Goal: Information Seeking & Learning: Learn about a topic

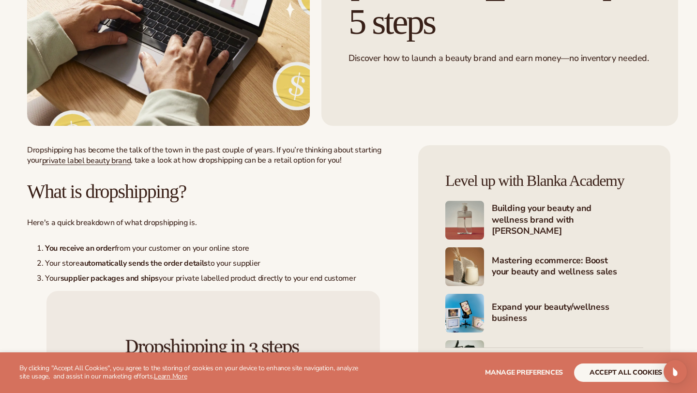
scroll to position [263, 0]
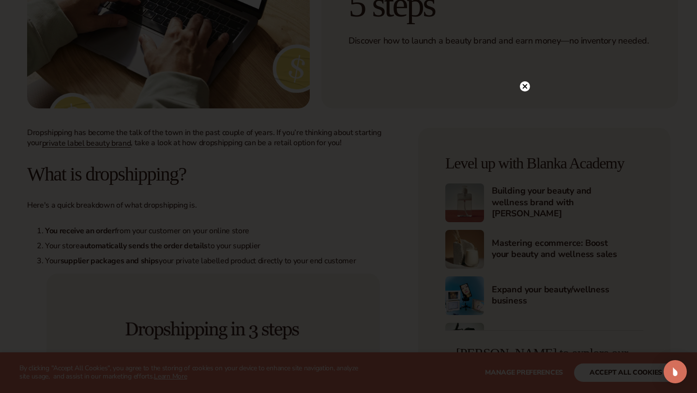
click at [524, 84] on circle at bounding box center [525, 86] width 10 height 10
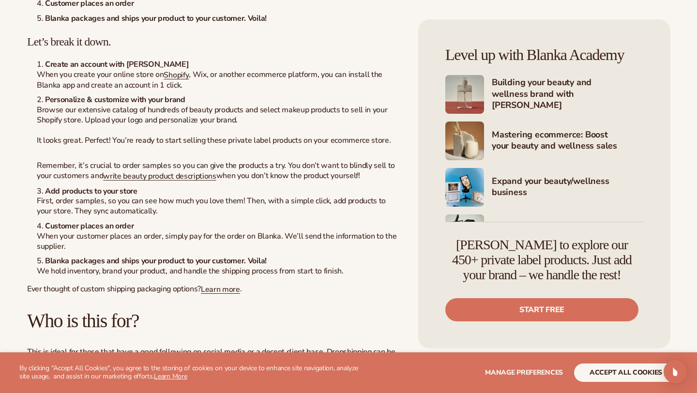
scroll to position [2598, 0]
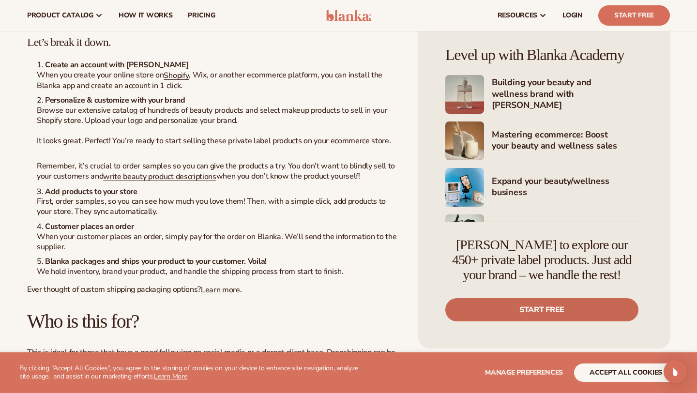
click at [486, 309] on link "Start free" at bounding box center [541, 309] width 193 height 23
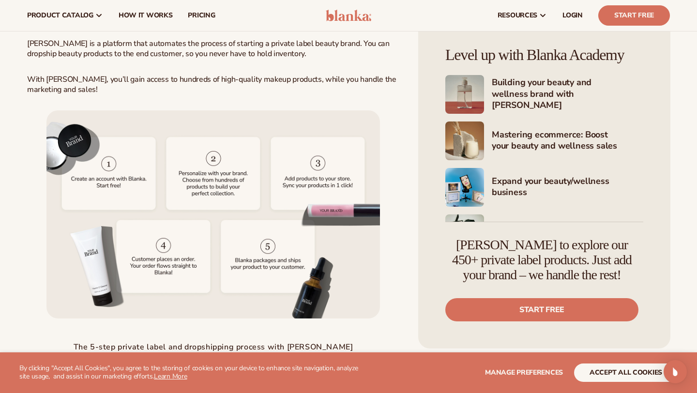
scroll to position [2180, 0]
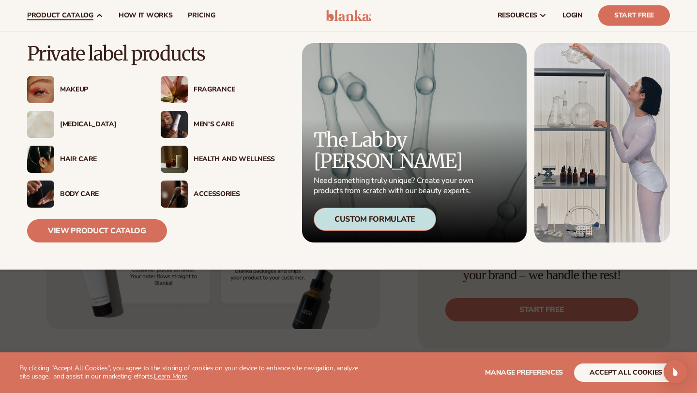
click at [91, 125] on div "[MEDICAL_DATA]" at bounding box center [100, 125] width 81 height 8
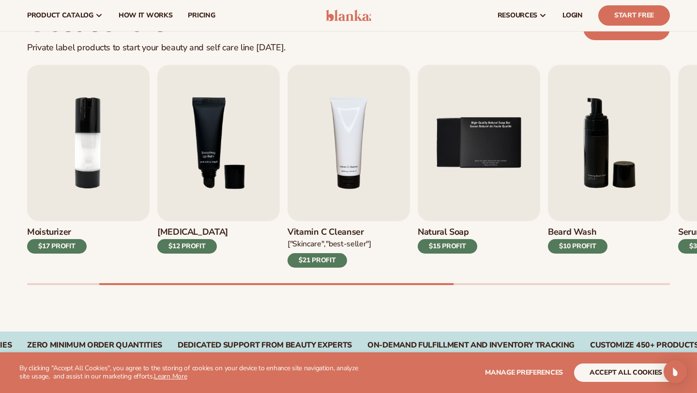
scroll to position [282, 0]
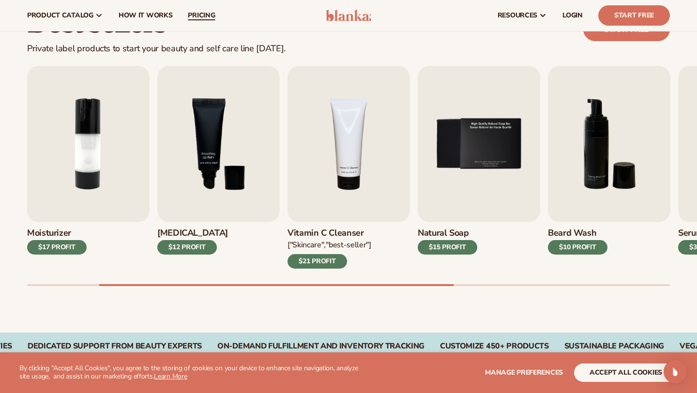
click at [201, 15] on span "pricing" at bounding box center [201, 16] width 27 height 8
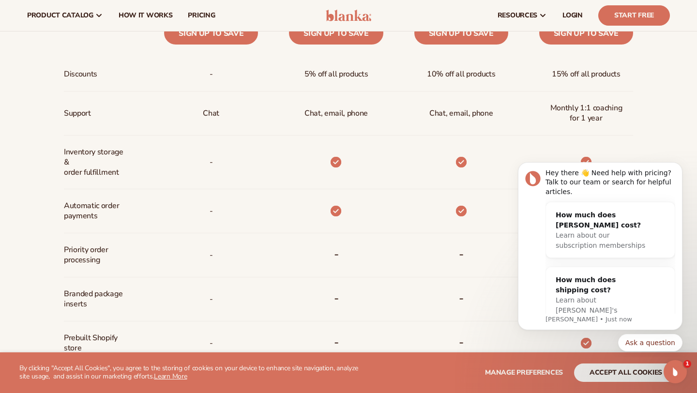
scroll to position [467, 0]
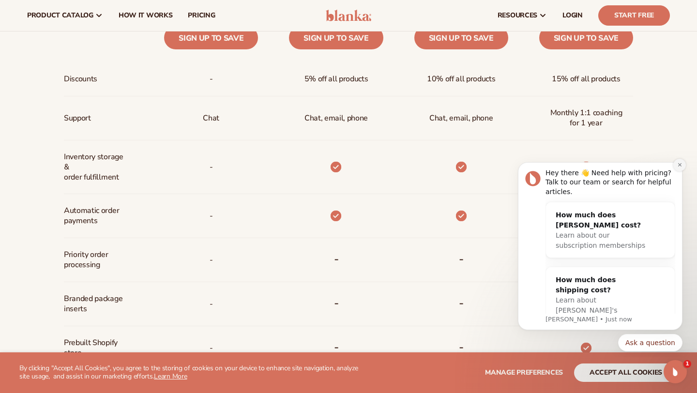
click at [680, 166] on icon "Dismiss notification" at bounding box center [679, 164] width 3 height 3
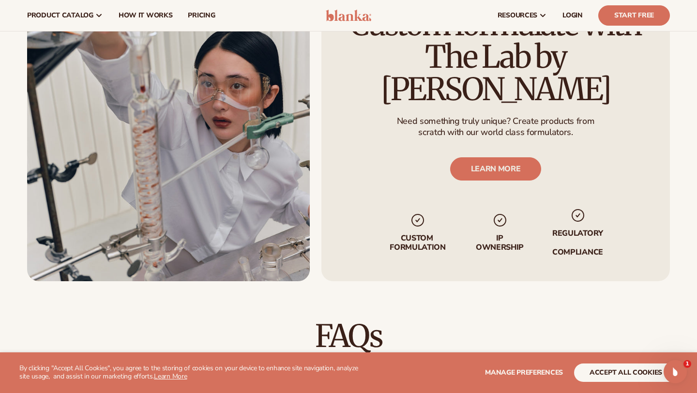
scroll to position [1090, 0]
